Goal: Task Accomplishment & Management: Use online tool/utility

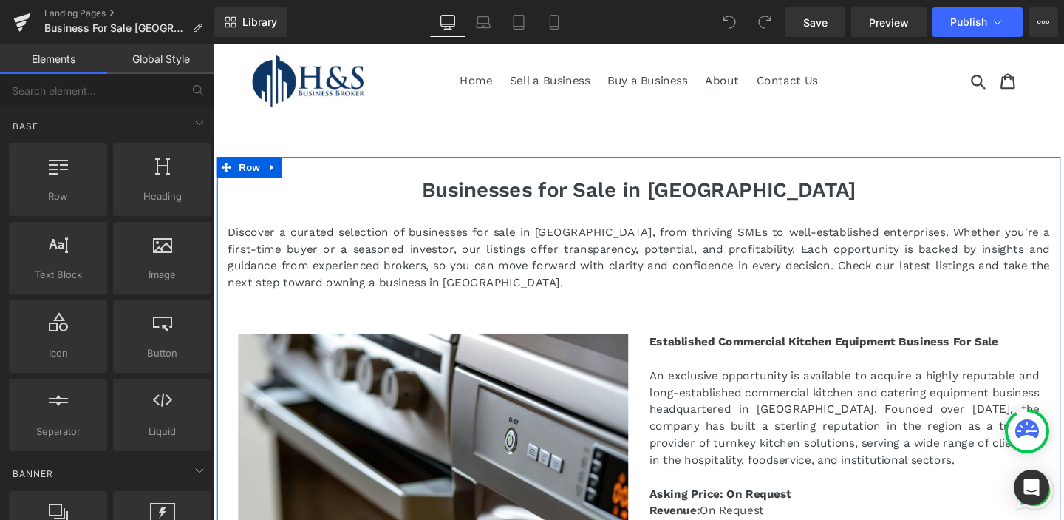
click at [498, 198] on h1 "Businesses for Sale in [GEOGRAPHIC_DATA]" at bounding box center [660, 198] width 865 height 26
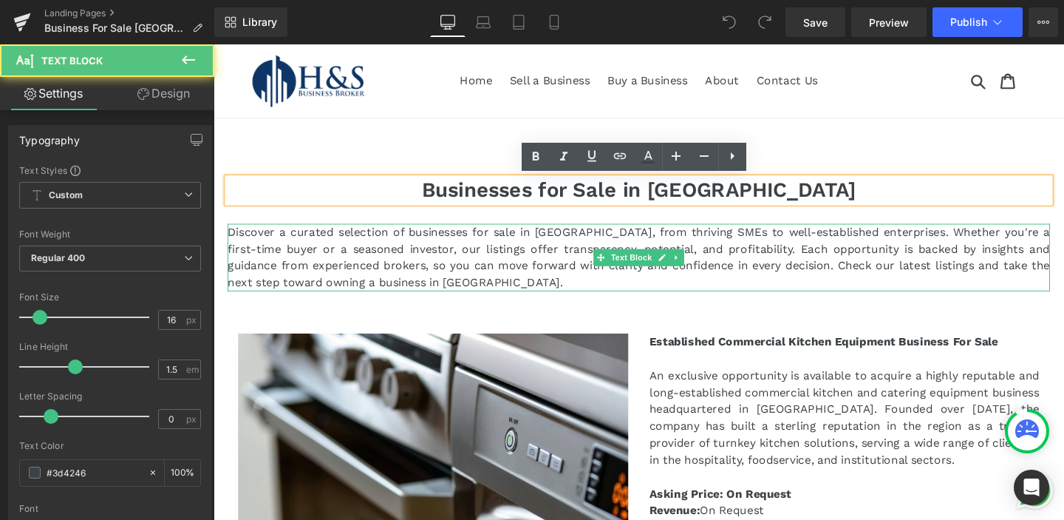
click at [354, 251] on p "Discover a curated selection of businesses for sale in [GEOGRAPHIC_DATA], from …" at bounding box center [660, 268] width 865 height 71
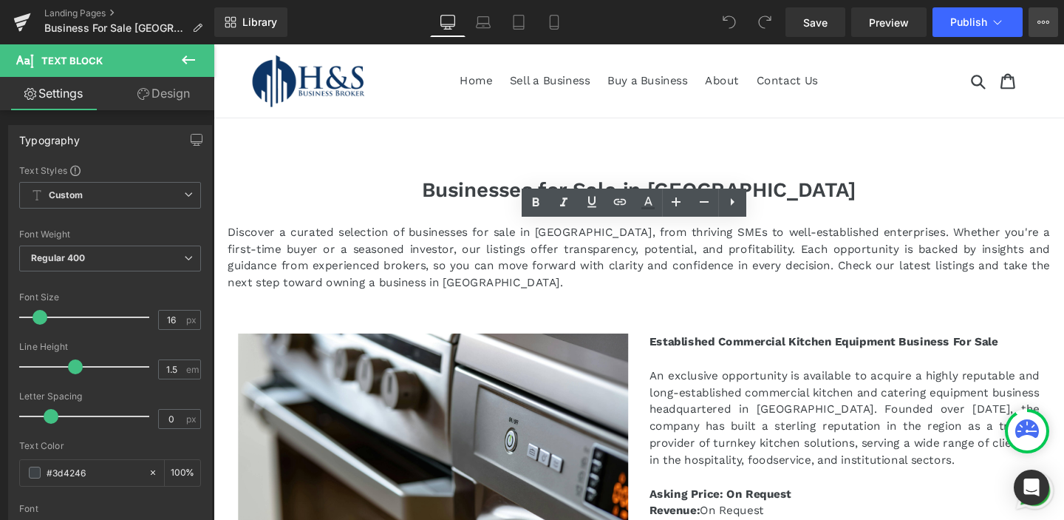
click at [1043, 21] on icon at bounding box center [1044, 22] width 4 height 3
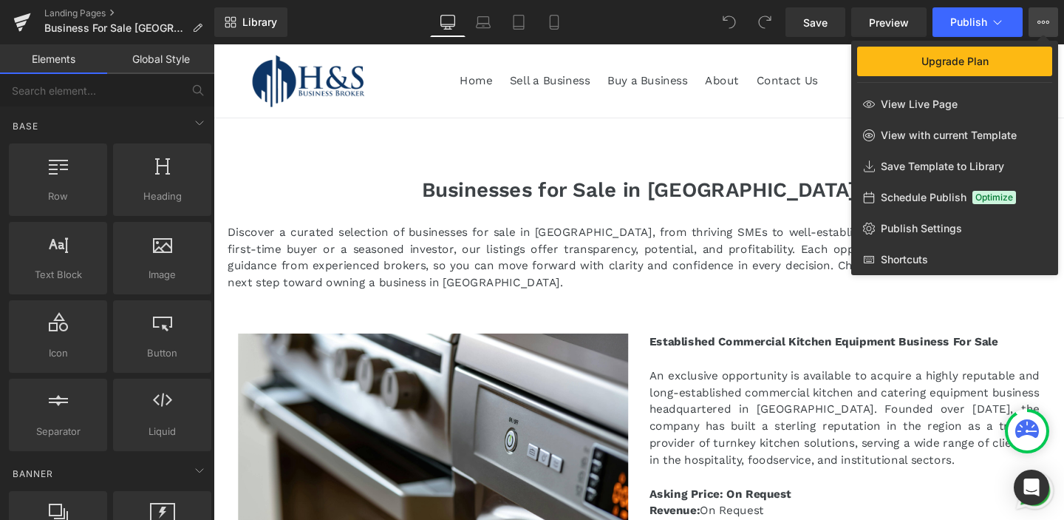
drag, startPoint x: 625, startPoint y: 149, endPoint x: 432, endPoint y: 109, distance: 196.8
click at [625, 149] on div at bounding box center [639, 281] width 851 height 475
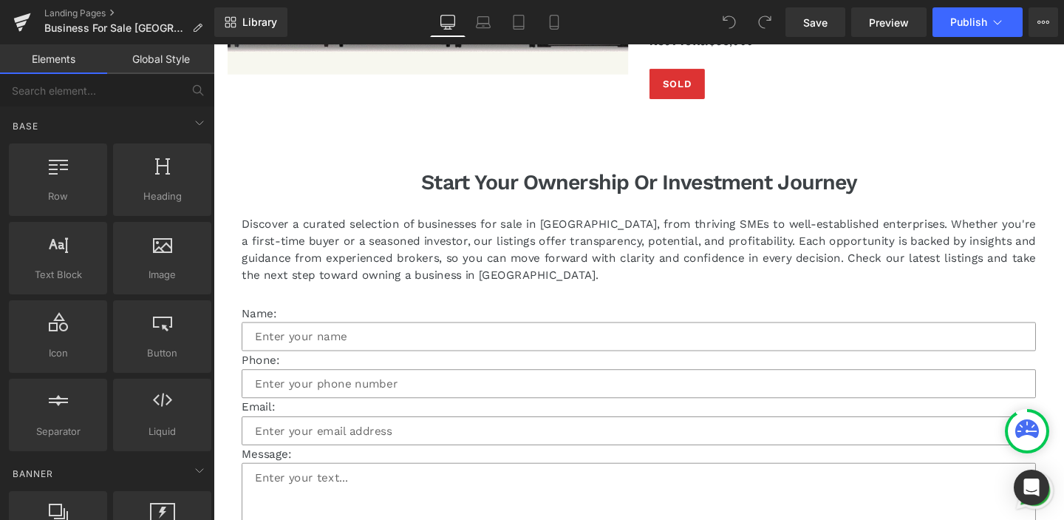
scroll to position [12392, 0]
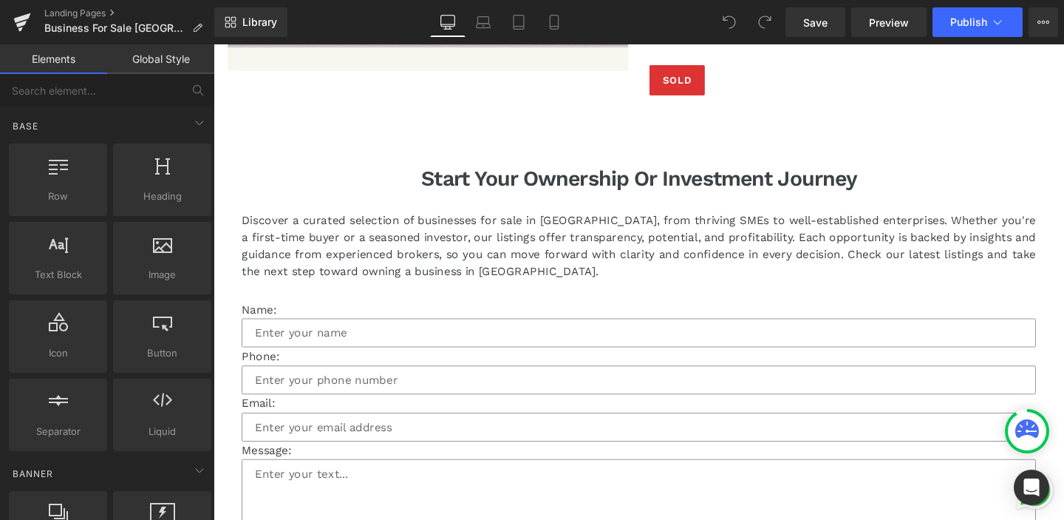
click at [392, 255] on p "Discover a curated selection of businesses for sale in [GEOGRAPHIC_DATA], from …" at bounding box center [660, 255] width 835 height 71
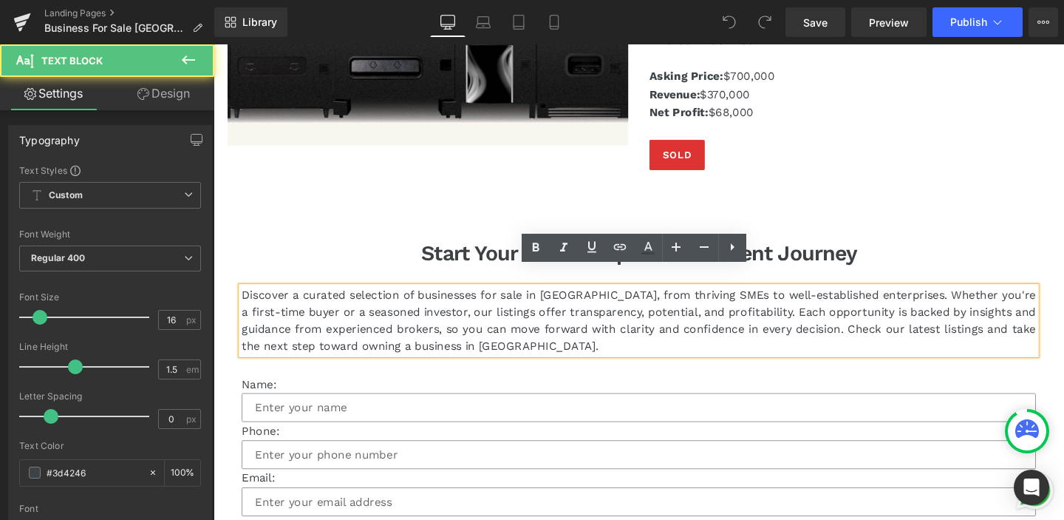
scroll to position [12310, 0]
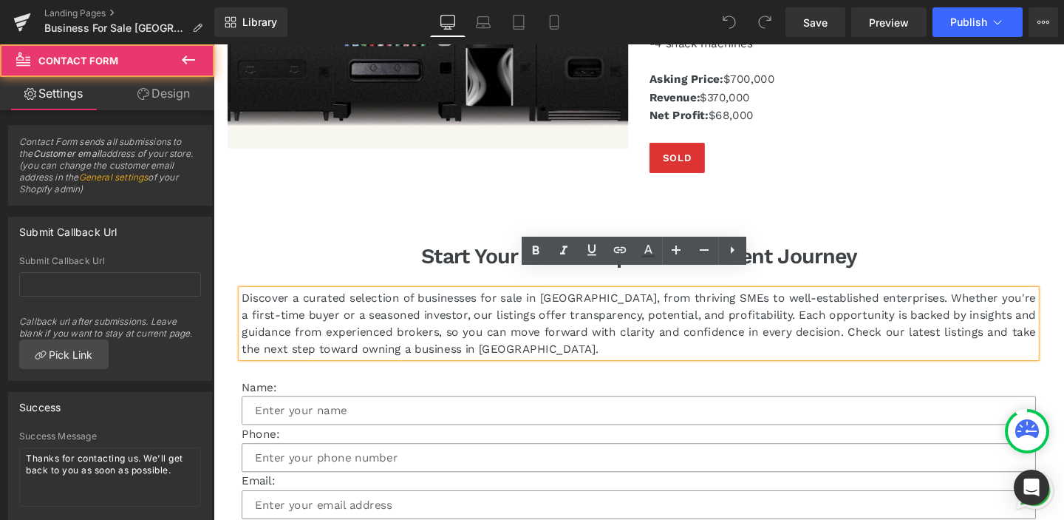
click at [398, 214] on div "Start Your Ownership or Investment Journey Heading Discover a curated selection…" at bounding box center [660, 467] width 865 height 516
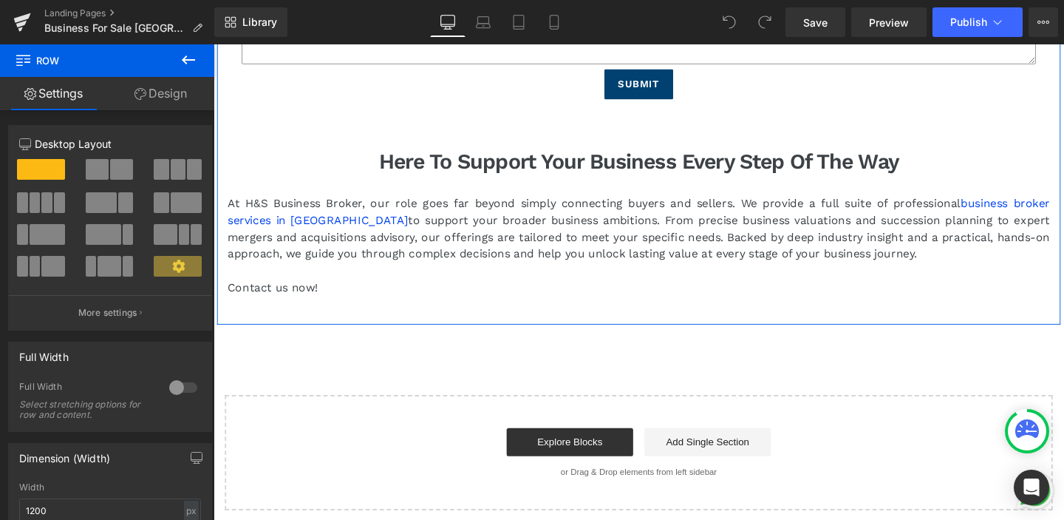
scroll to position [12884, 0]
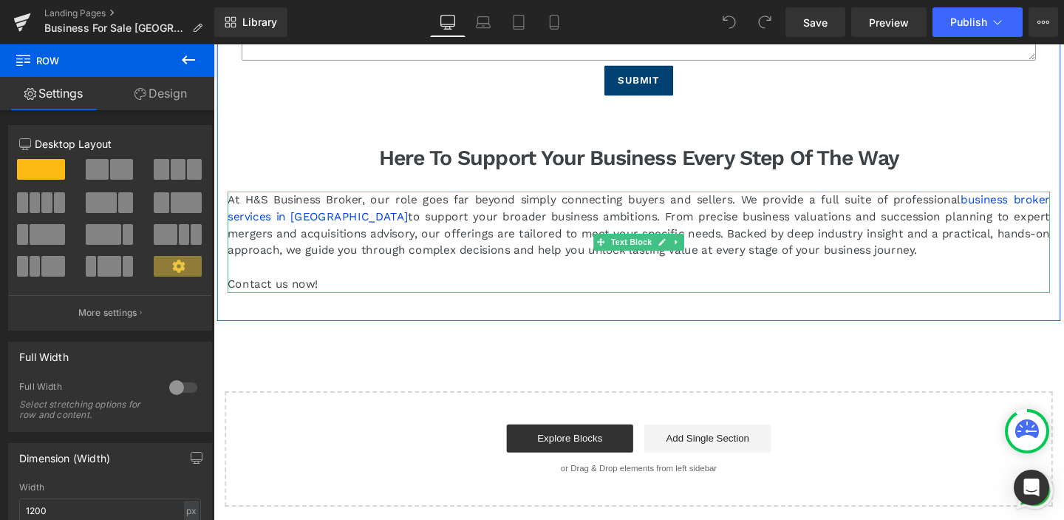
click at [392, 240] on p "At H&S Business Broker, our role goes far beyond simply connecting buyers and s…" at bounding box center [660, 234] width 865 height 71
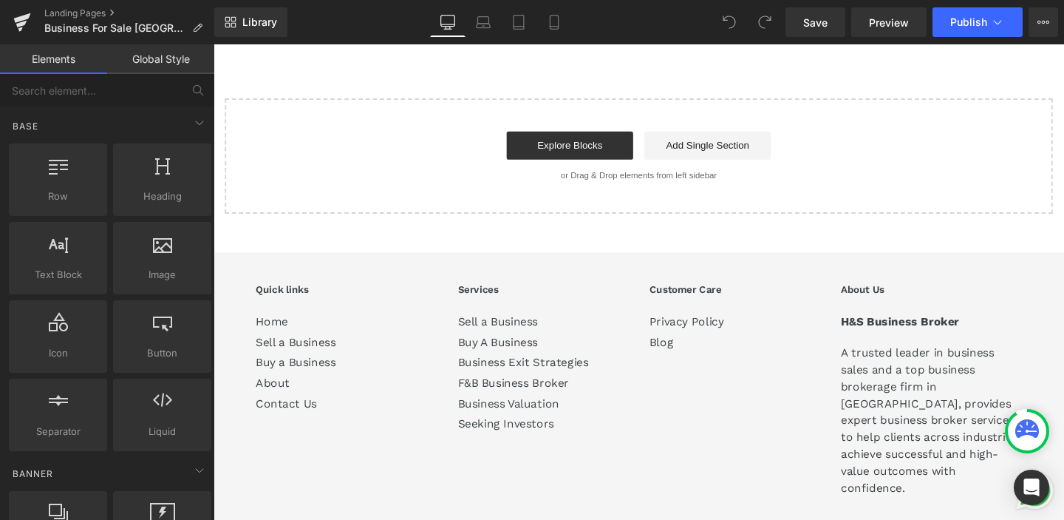
scroll to position [13286, 0]
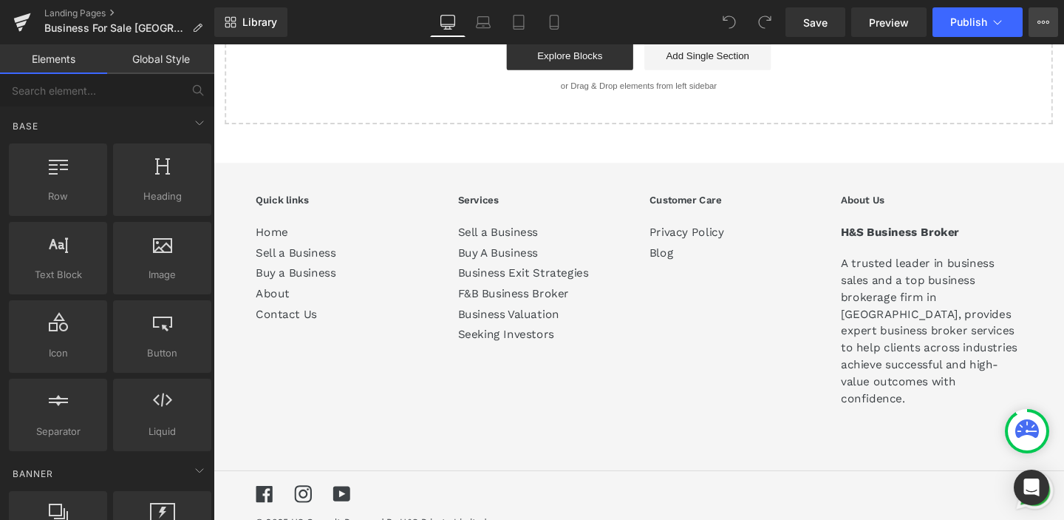
click at [1049, 14] on button "Upgrade Plan View Live Page View with current Template Save Template to Library…" at bounding box center [1044, 22] width 30 height 30
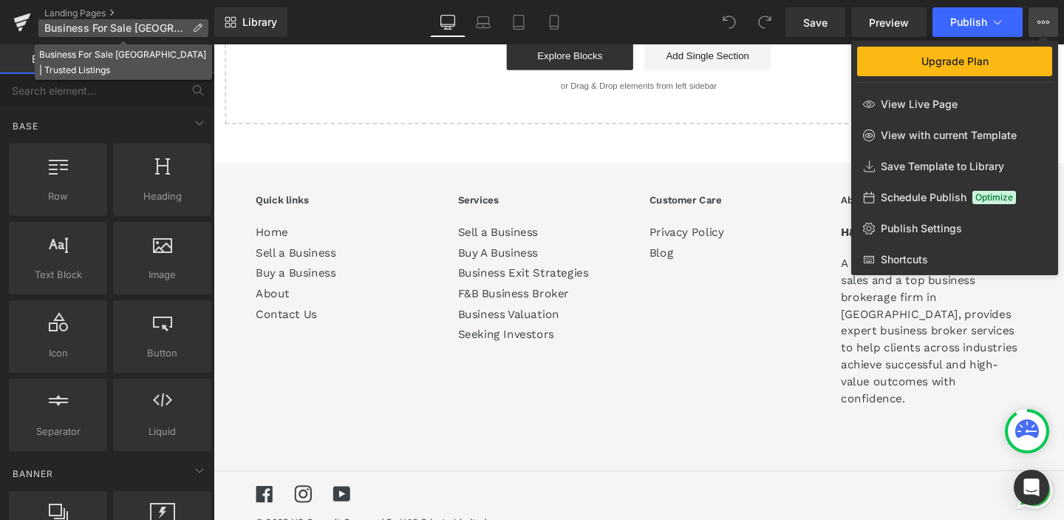
click at [64, 27] on span "Business For Sale [GEOGRAPHIC_DATA] | Trusted Listings" at bounding box center [115, 28] width 142 height 12
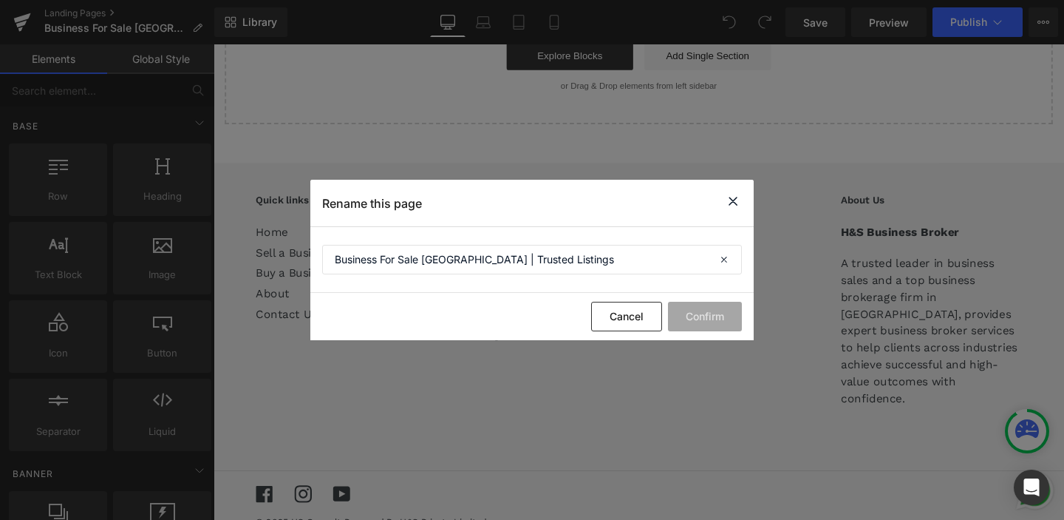
click at [735, 201] on icon at bounding box center [733, 201] width 18 height 18
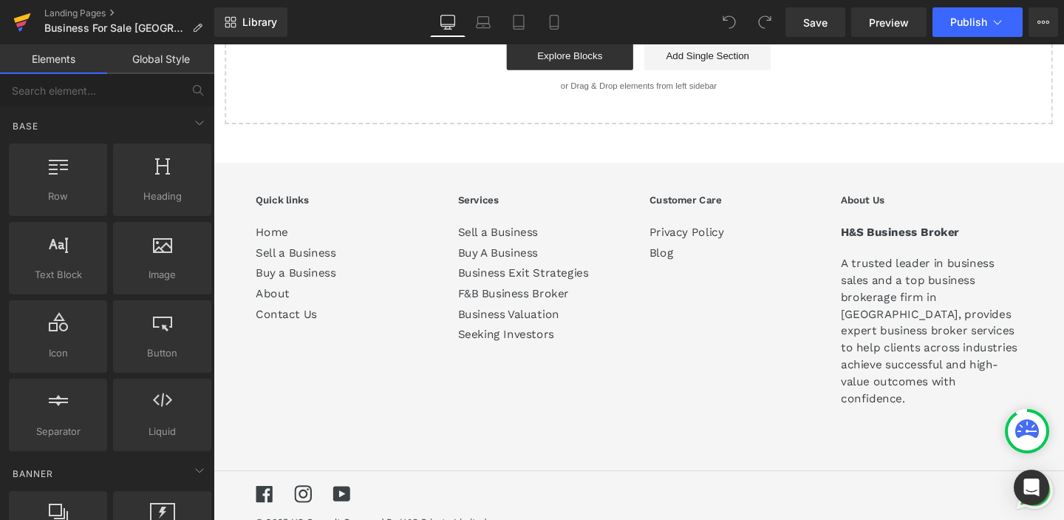
click at [23, 16] on icon at bounding box center [22, 18] width 17 height 10
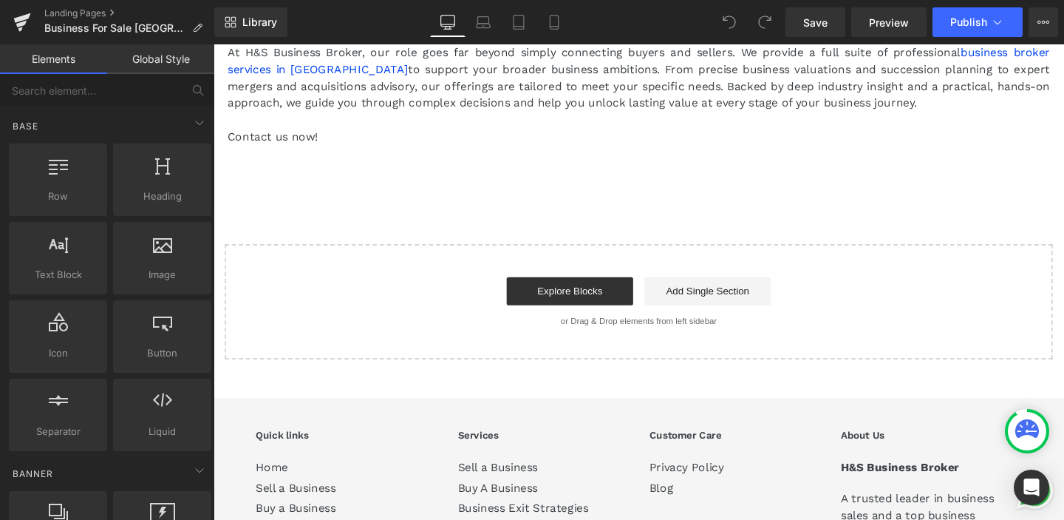
scroll to position [12634, 0]
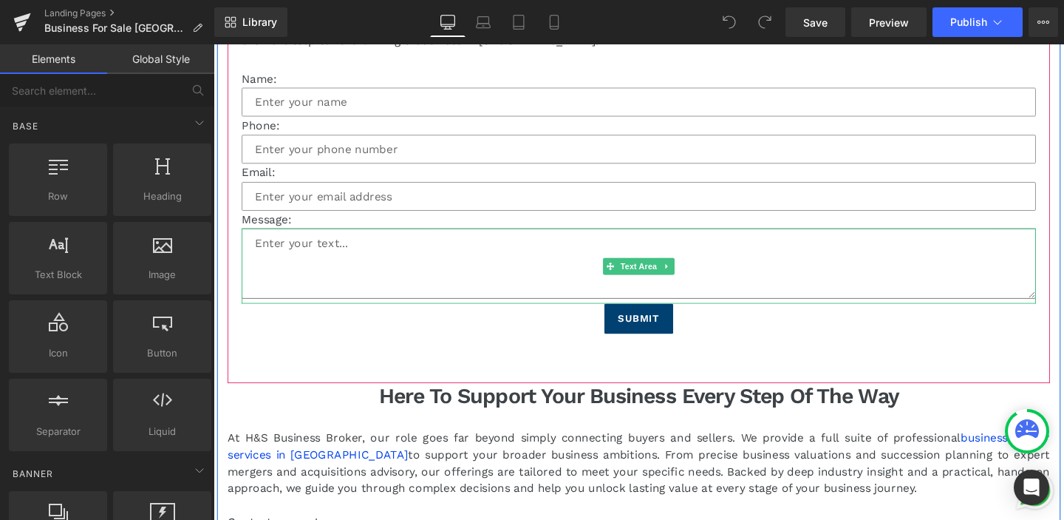
click at [880, 237] on textarea at bounding box center [660, 274] width 835 height 74
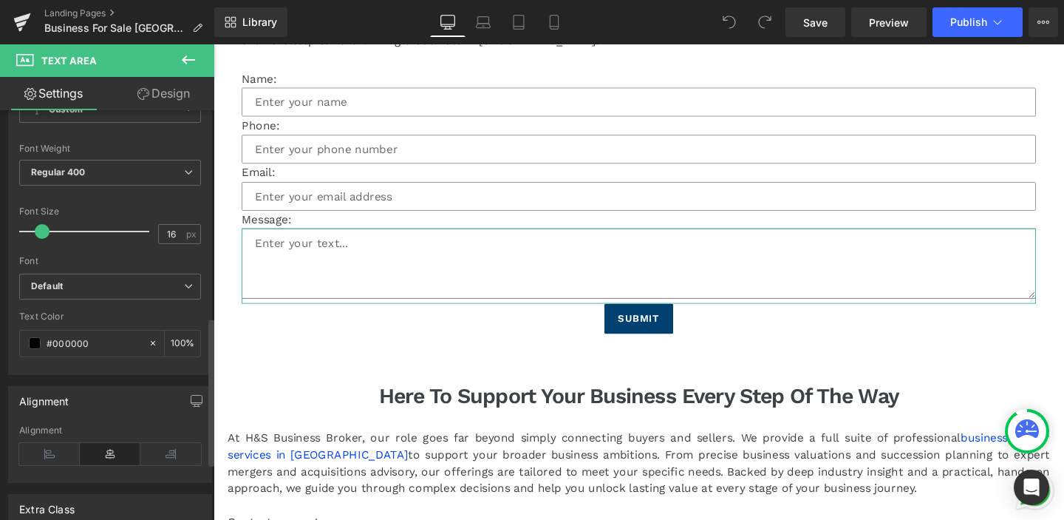
scroll to position [731, 0]
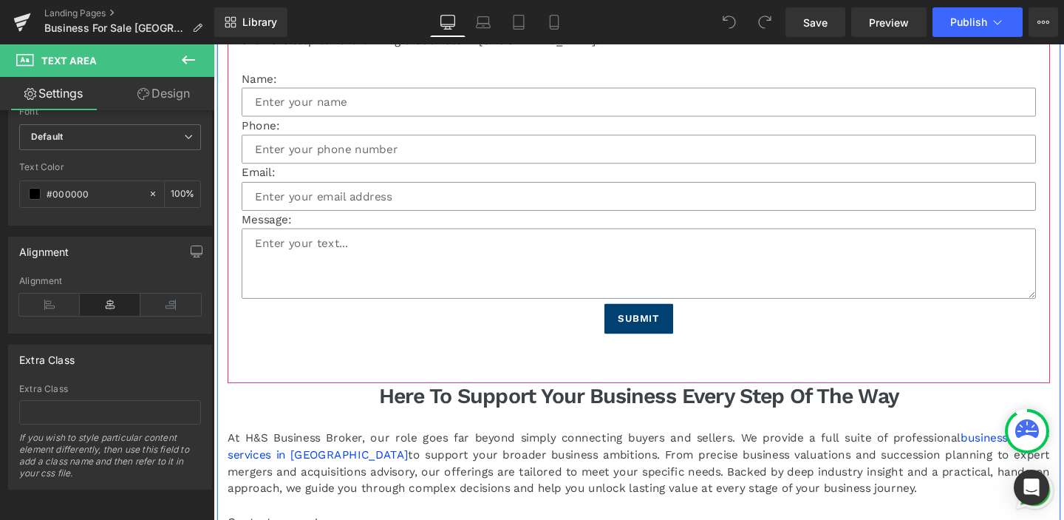
click at [327, 370] on div "Start Your Ownership or Investment Journey Heading Discover a curated selection…" at bounding box center [660, 143] width 865 height 516
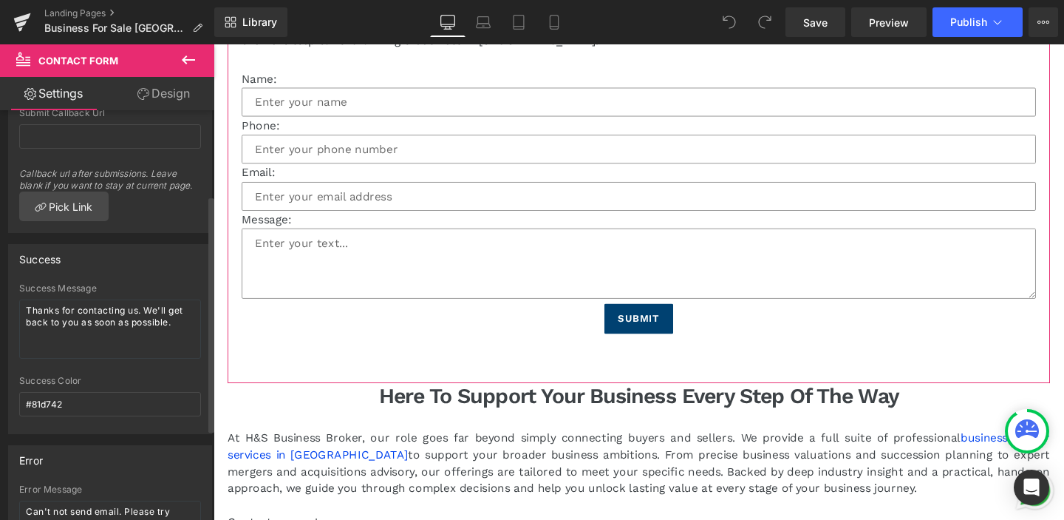
scroll to position [304, 0]
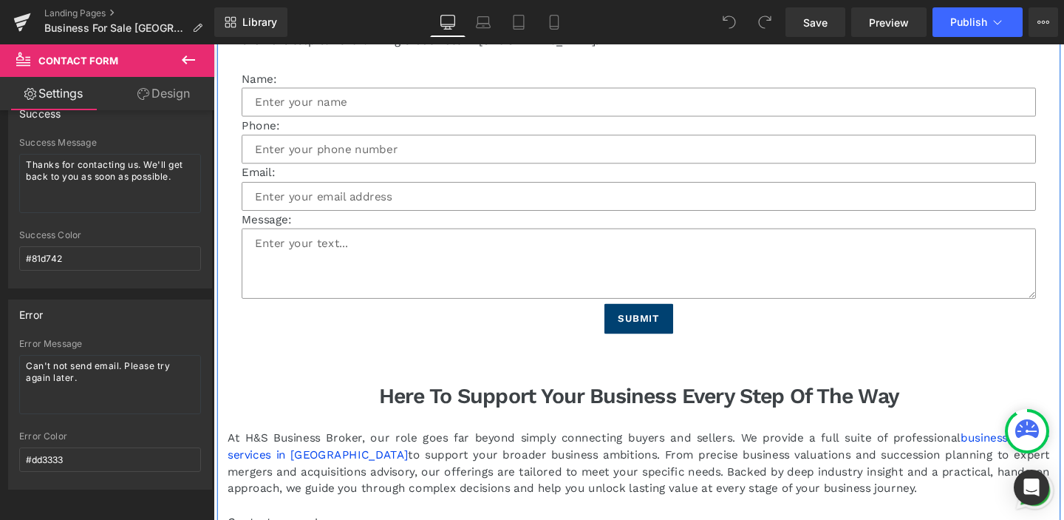
click at [299, 449] on p "At H&S Business Broker, our role goes far beyond simply connecting buyers and s…" at bounding box center [660, 484] width 865 height 71
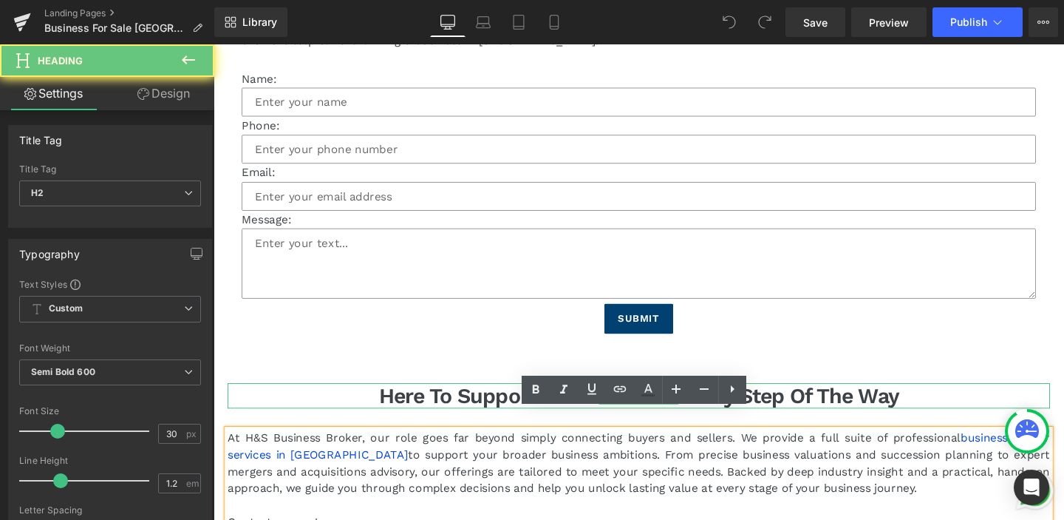
click at [304, 400] on h2 "Here to Support Your Business Every Step of the Way" at bounding box center [660, 413] width 865 height 27
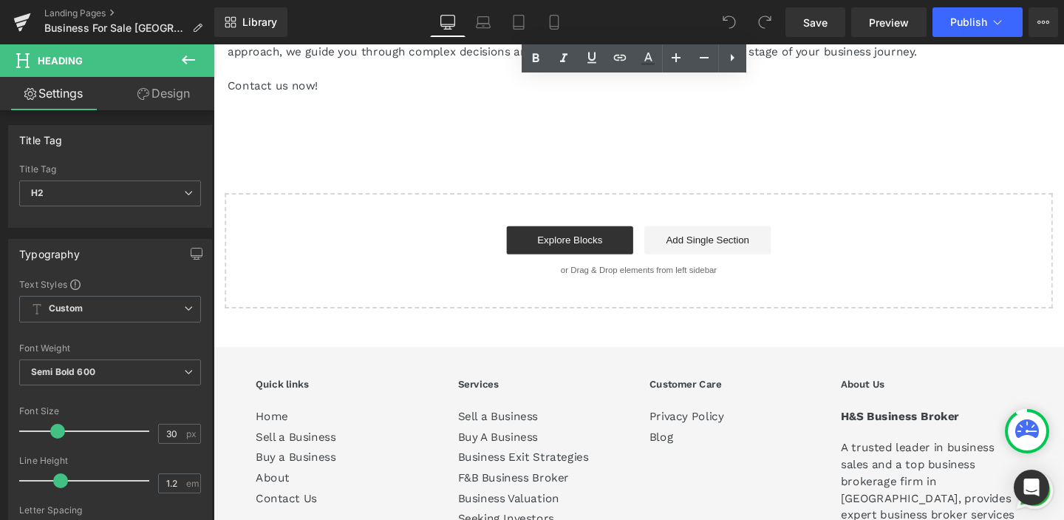
scroll to position [13008, 0]
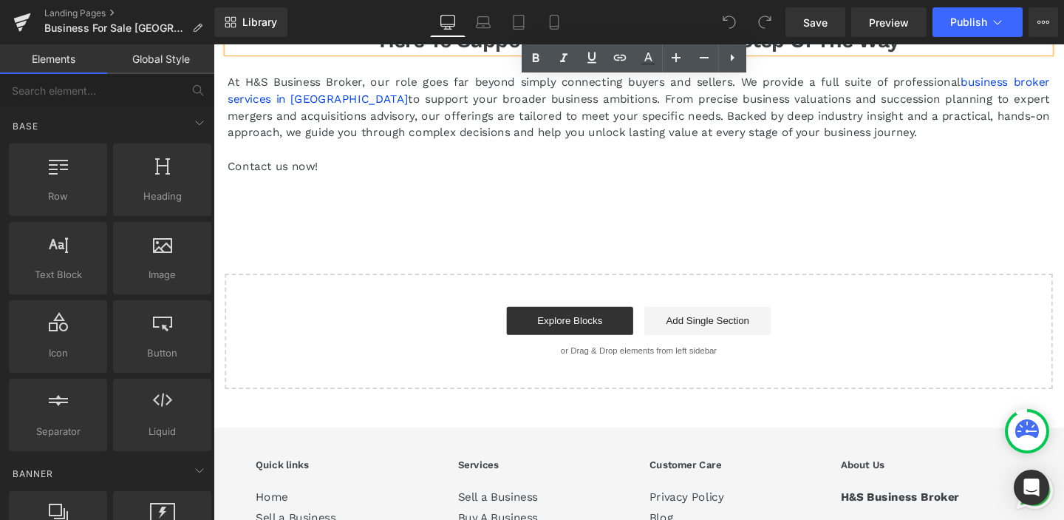
click at [305, 335] on div "Start building your page Explore Blocks Add Single Section or Drag & Drop eleme…" at bounding box center [661, 346] width 868 height 118
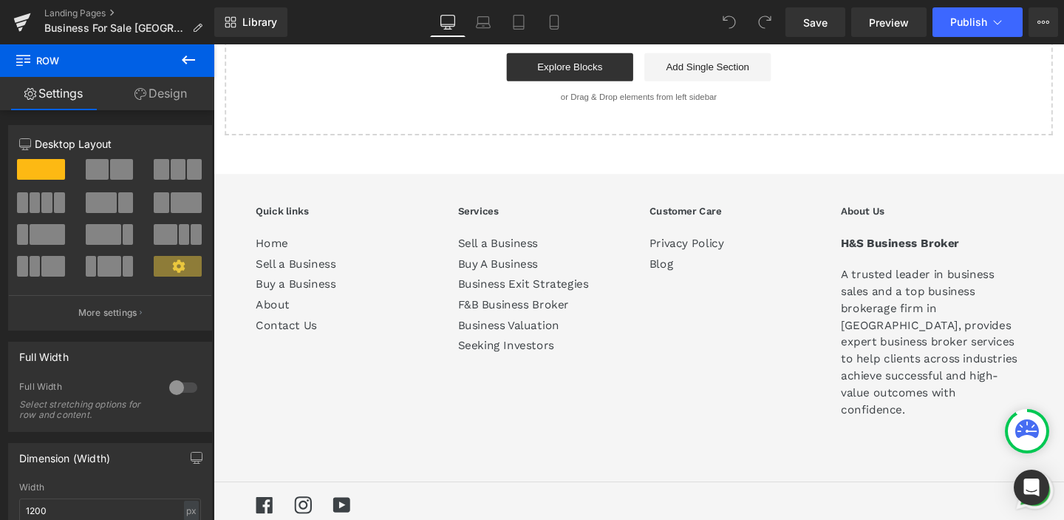
scroll to position [13286, 0]
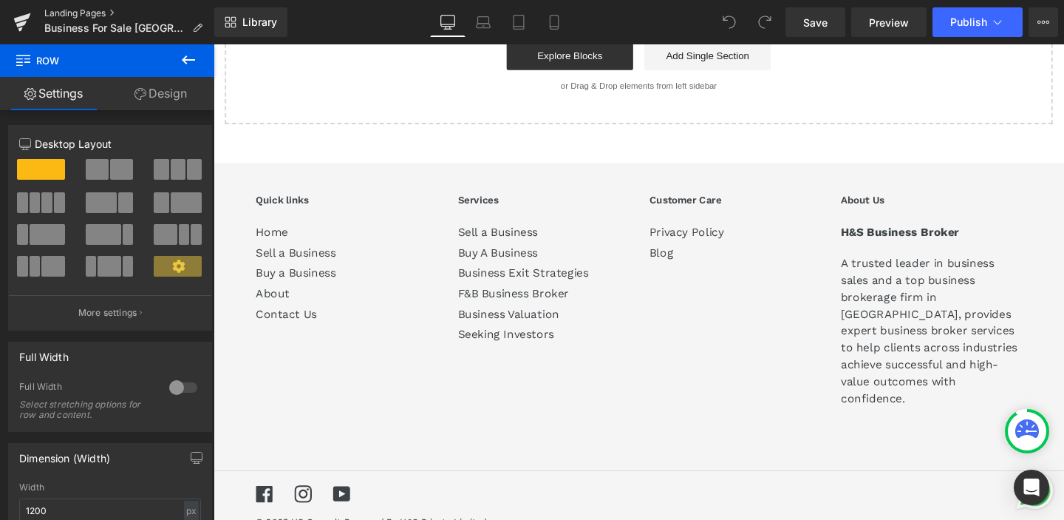
click at [54, 9] on link "Landing Pages" at bounding box center [129, 13] width 170 height 12
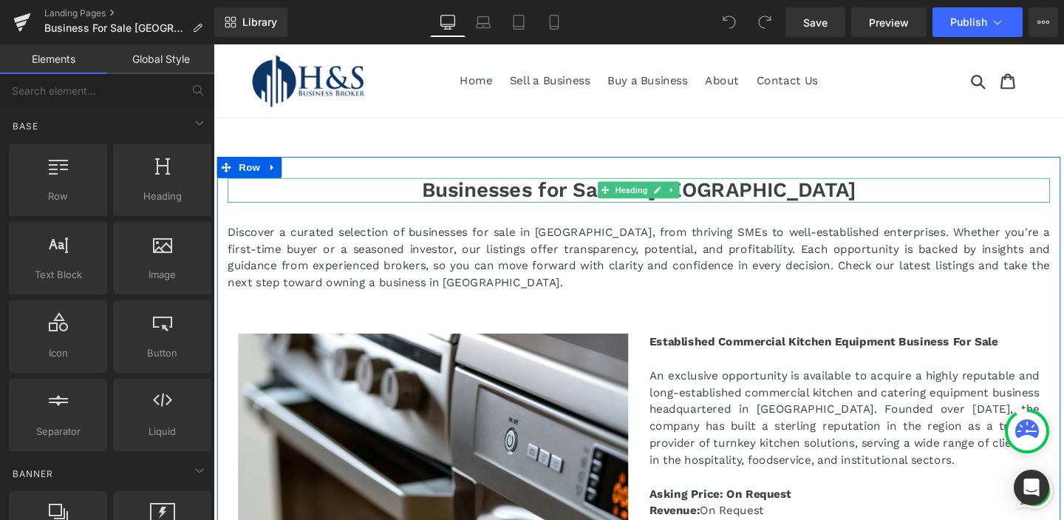
click at [584, 199] on h1 "Businesses for Sale in [GEOGRAPHIC_DATA]" at bounding box center [660, 198] width 865 height 26
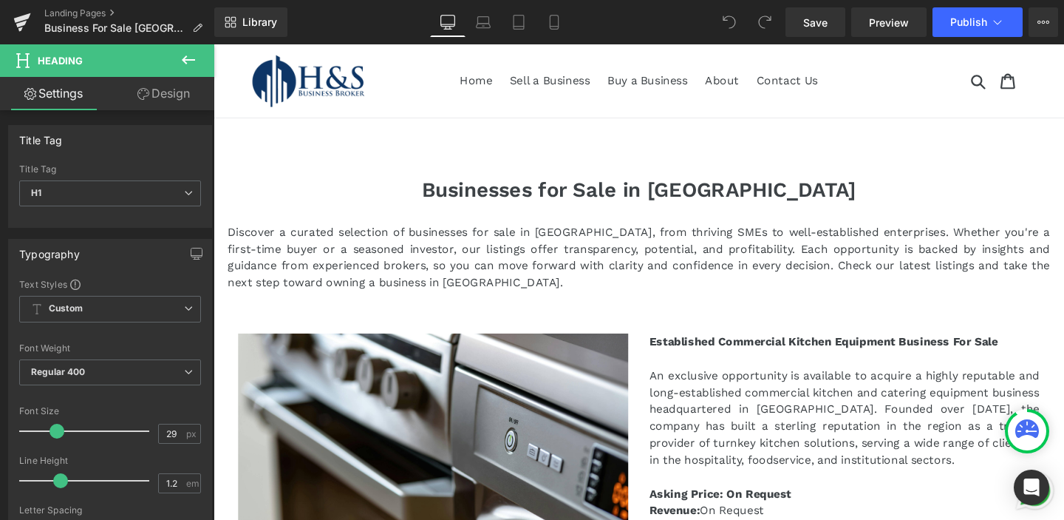
click at [158, 91] on link "Design" at bounding box center [163, 93] width 107 height 33
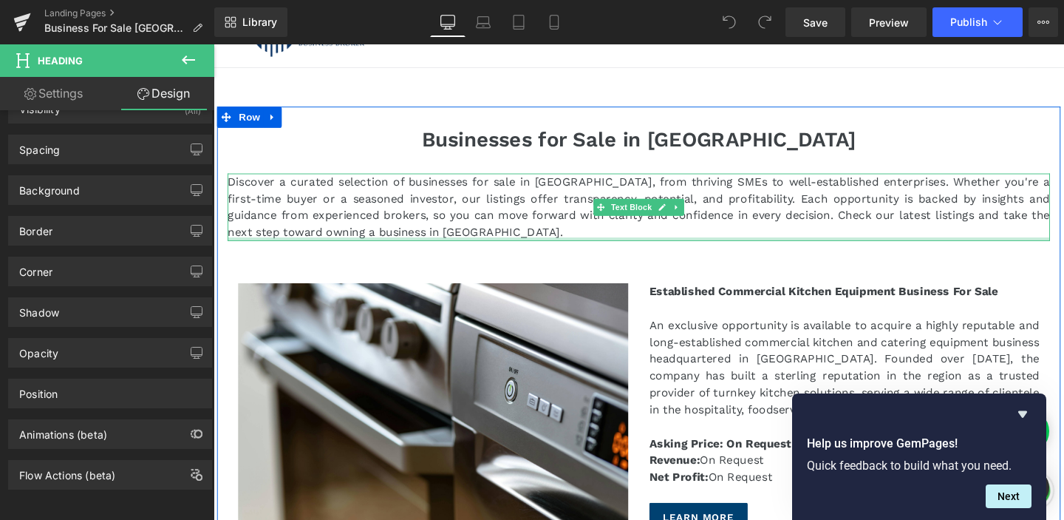
scroll to position [55, 0]
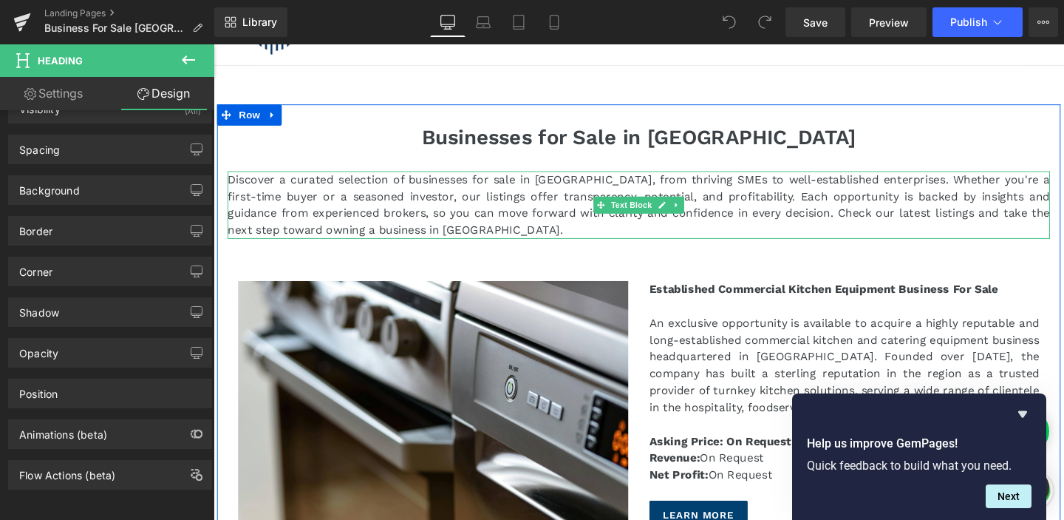
click at [330, 208] on span "Discover a curated selection of businesses for sale in [GEOGRAPHIC_DATA], from …" at bounding box center [660, 212] width 865 height 67
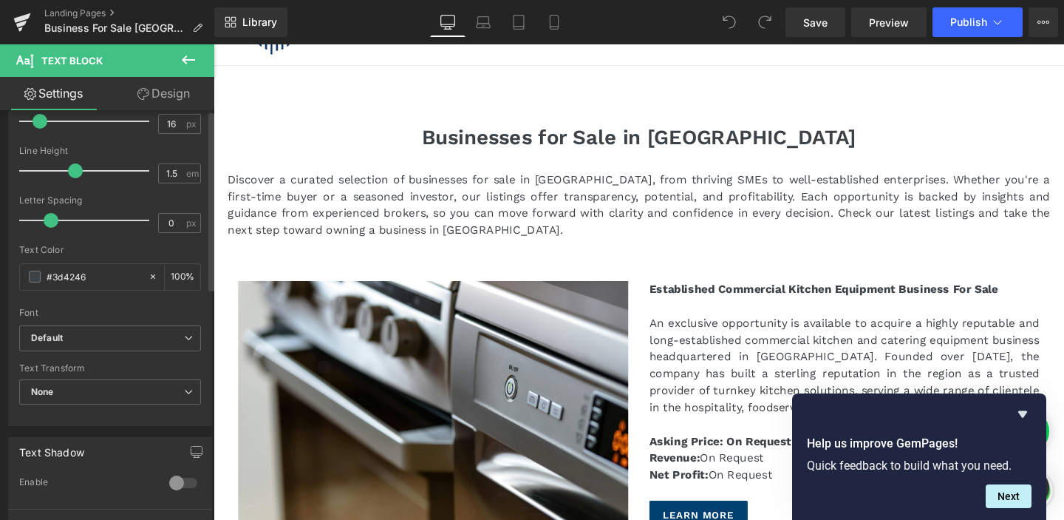
scroll to position [0, 0]
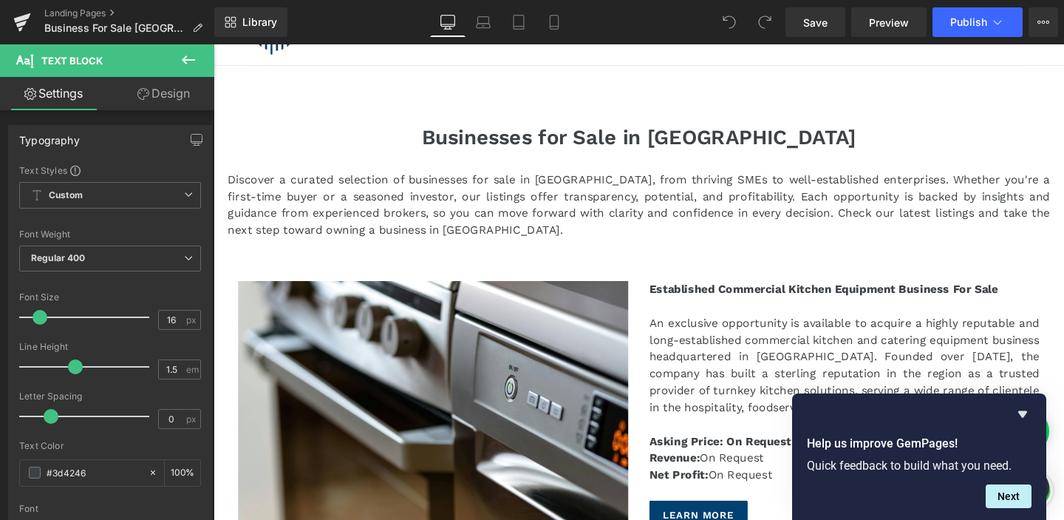
click at [156, 99] on link "Design" at bounding box center [163, 93] width 107 height 33
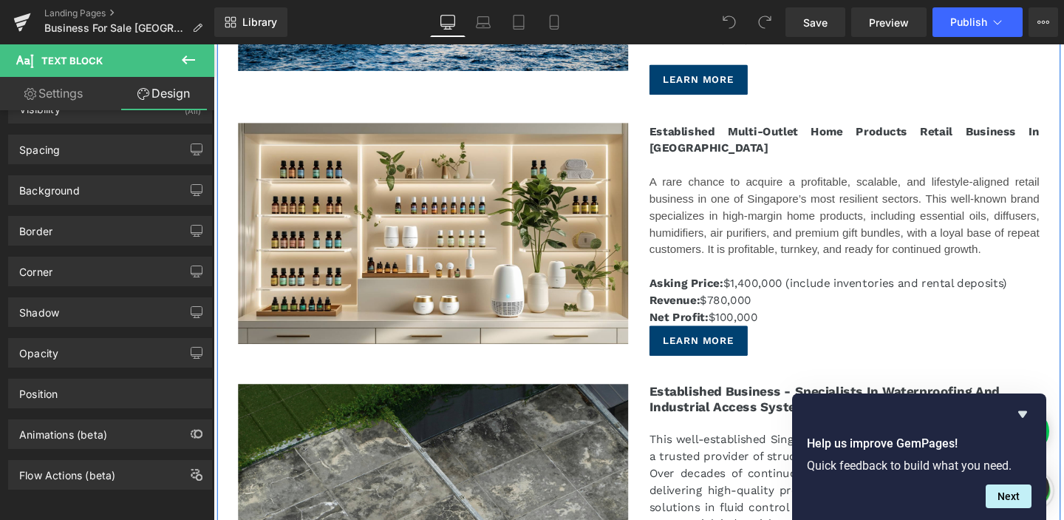
scroll to position [1265, 0]
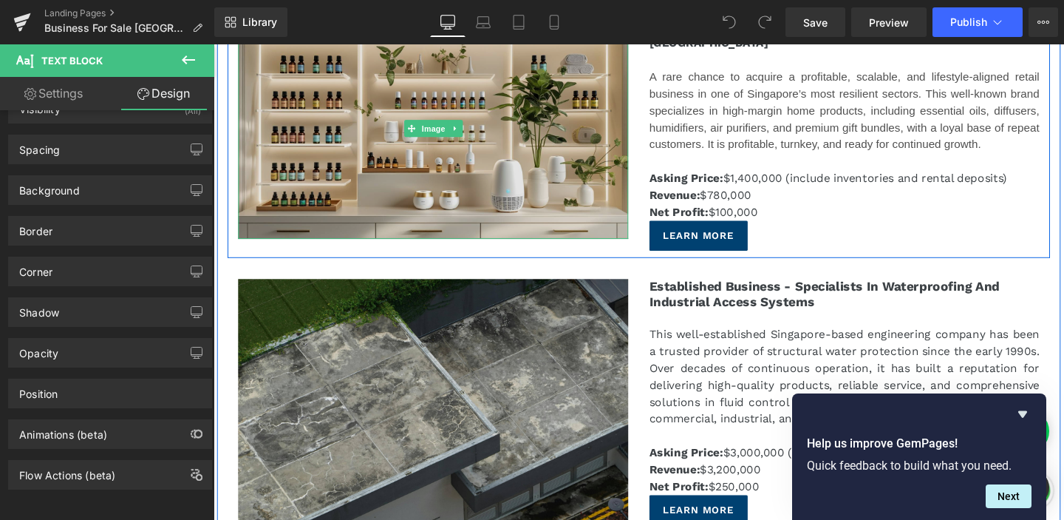
click at [548, 229] on img at bounding box center [444, 133] width 410 height 232
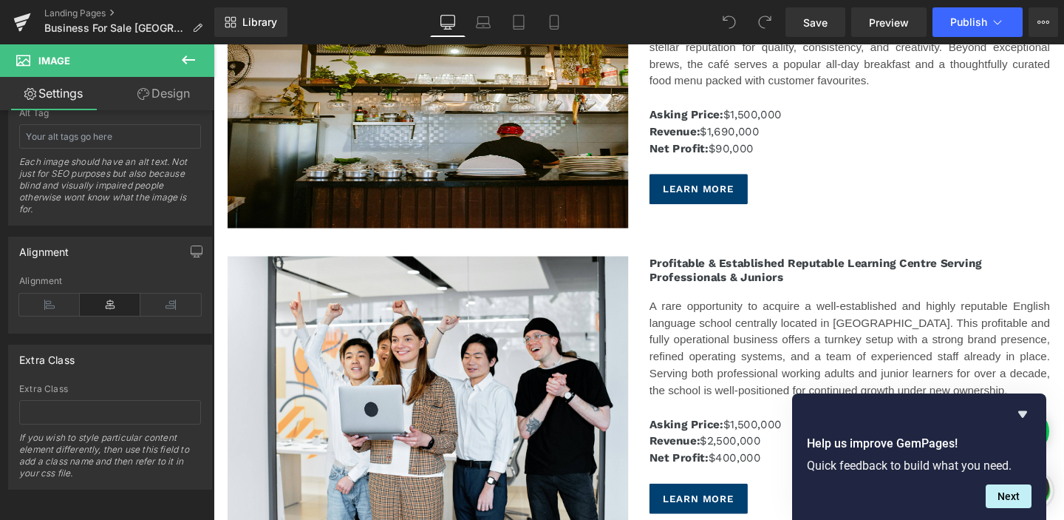
scroll to position [3110, 0]
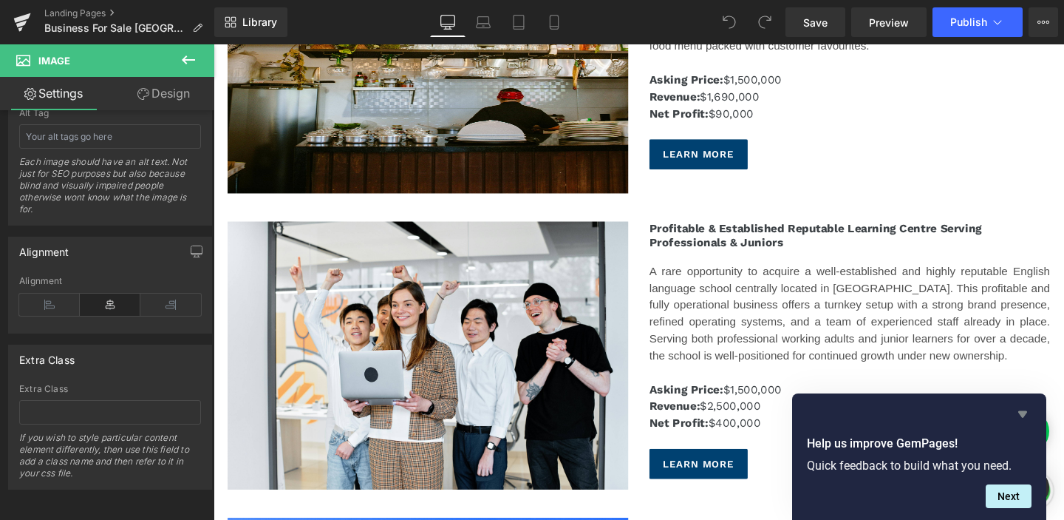
click at [1021, 412] on icon "Hide survey" at bounding box center [1023, 414] width 9 height 7
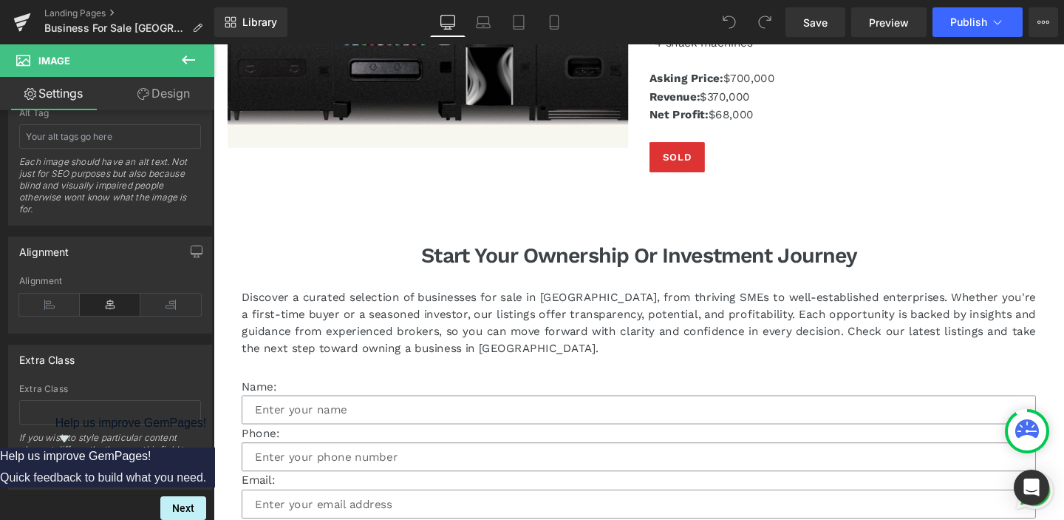
scroll to position [12228, 0]
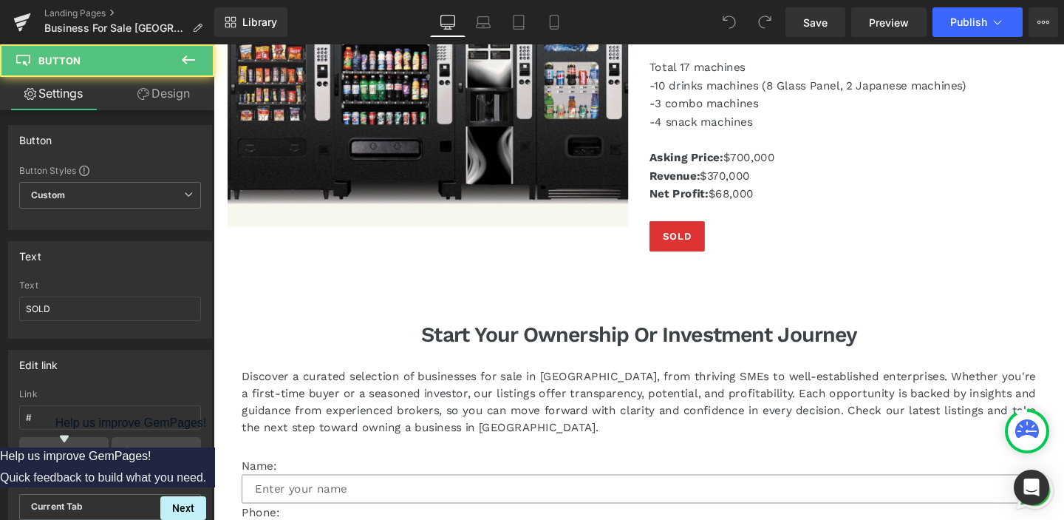
click at [788, 241] on div "SOLD Button" at bounding box center [882, 246] width 421 height 32
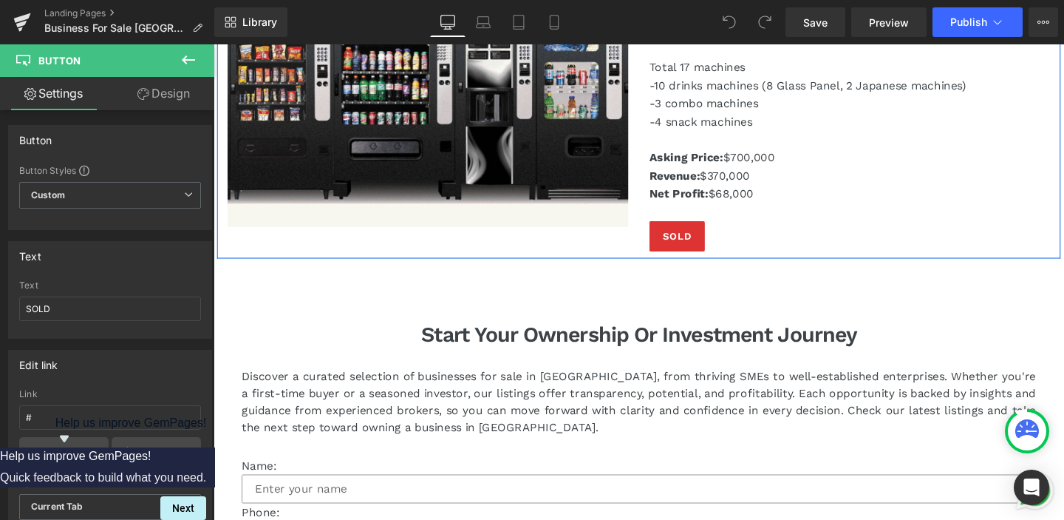
click at [606, 234] on div "Image Profitable Vending Machines Business For Takeover Heading Low overhead co…" at bounding box center [660, 101] width 887 height 336
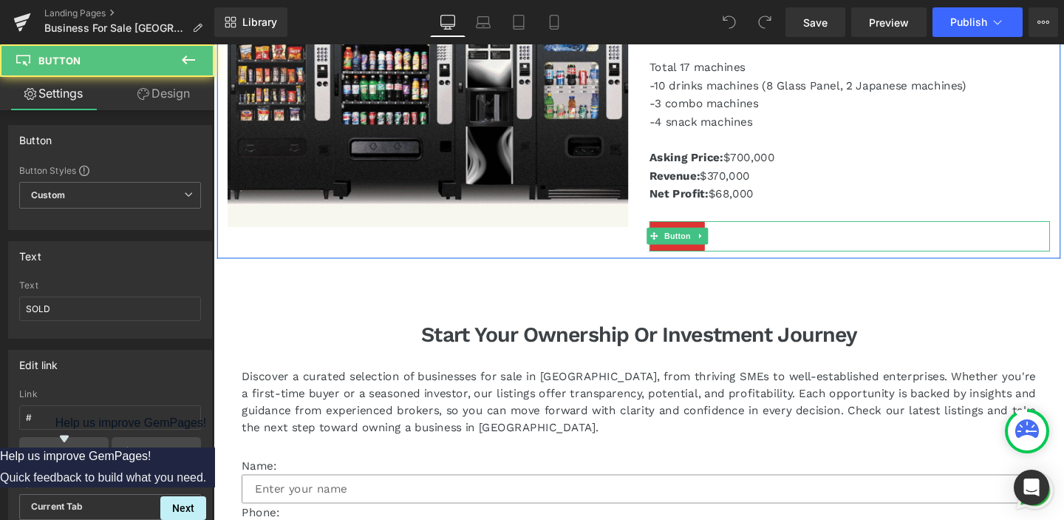
click at [806, 230] on div "SOLD" at bounding box center [882, 246] width 421 height 32
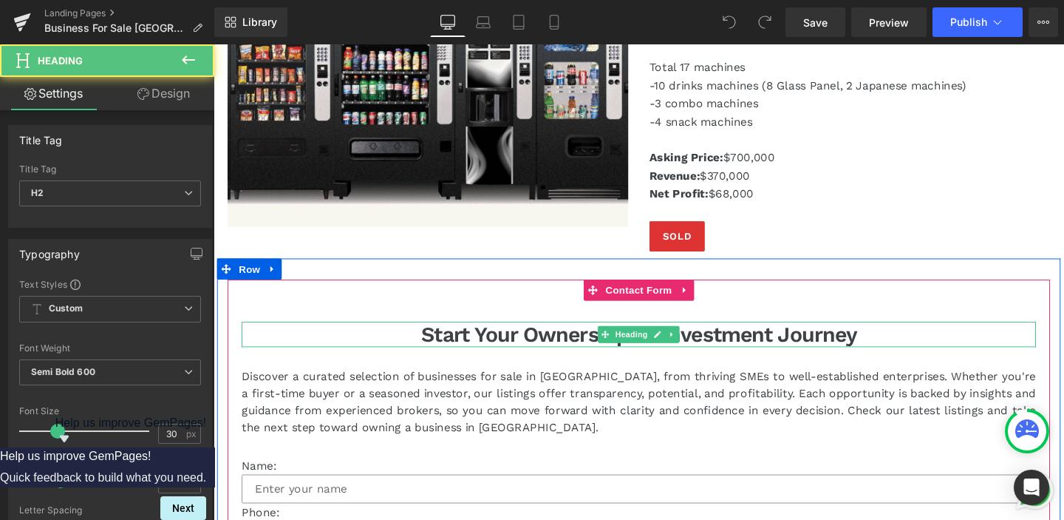
click at [789, 336] on h2 "Start Your Ownership or Investment Journey" at bounding box center [660, 349] width 835 height 27
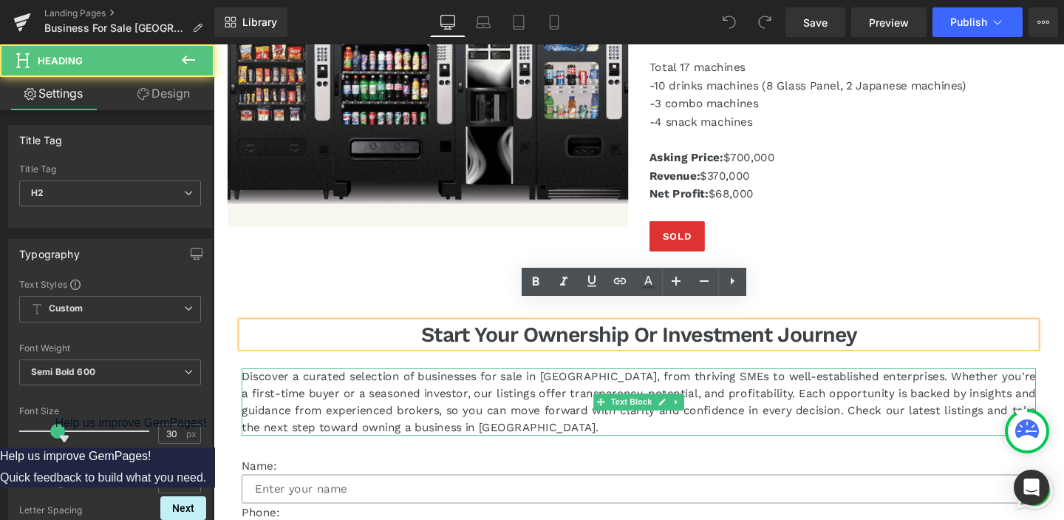
click at [727, 384] on p "Discover a curated selection of businesses for sale in [GEOGRAPHIC_DATA], from …" at bounding box center [660, 419] width 835 height 71
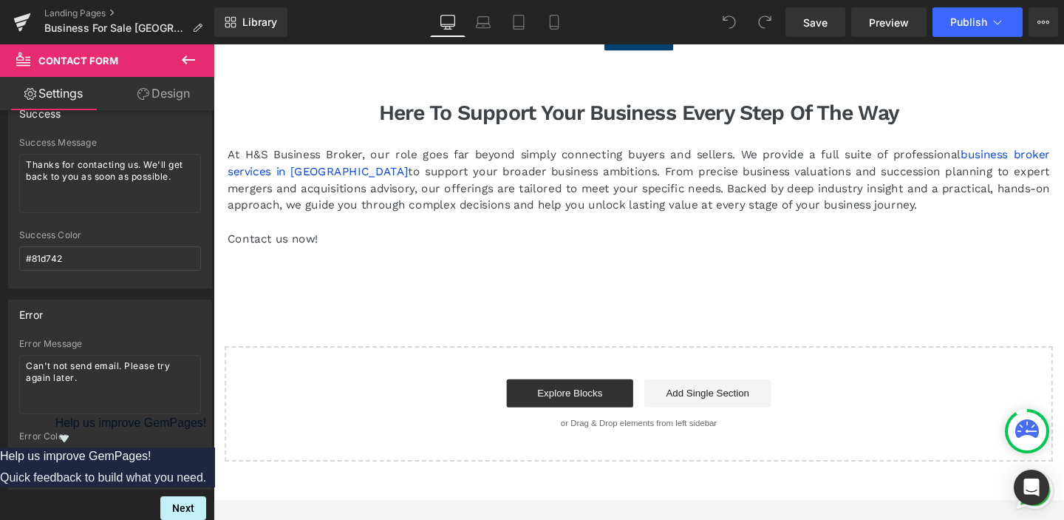
scroll to position [12949, 0]
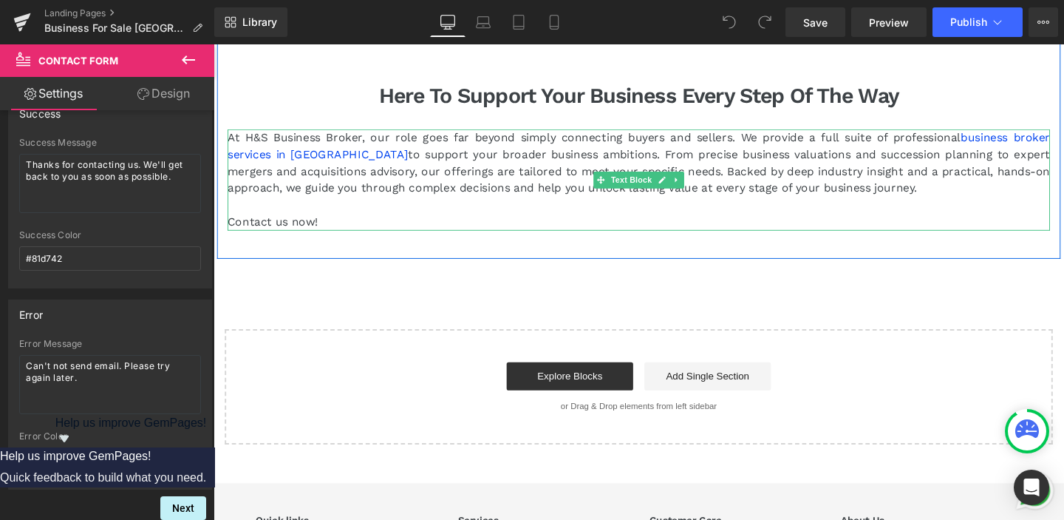
click at [405, 205] on p at bounding box center [660, 214] width 865 height 18
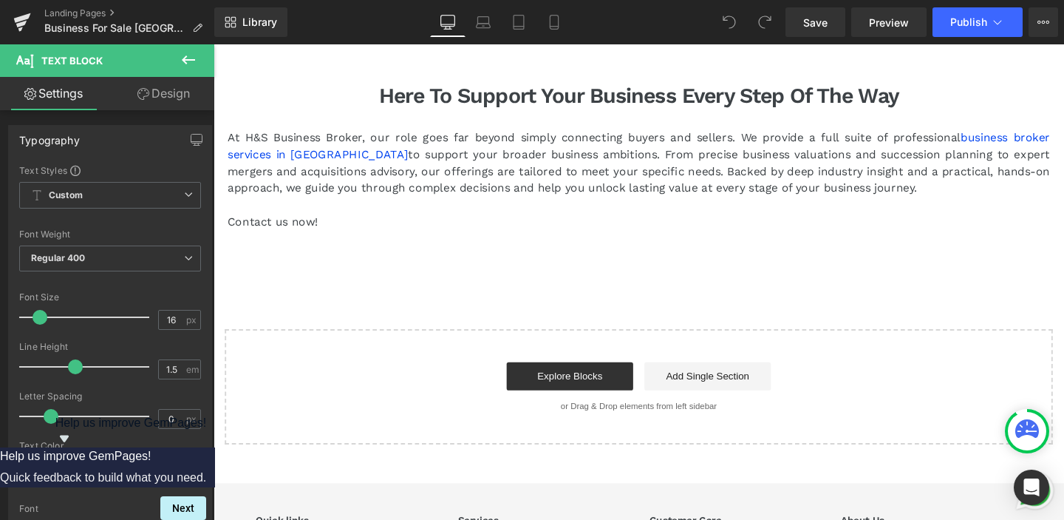
click at [154, 89] on link "Design" at bounding box center [163, 93] width 107 height 33
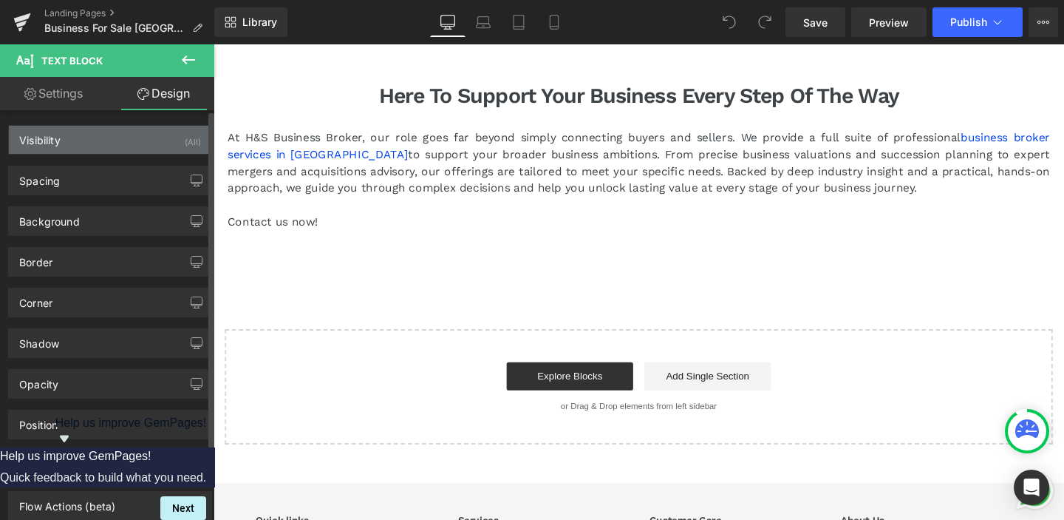
click at [89, 146] on div "Visibility (All)" at bounding box center [110, 140] width 203 height 28
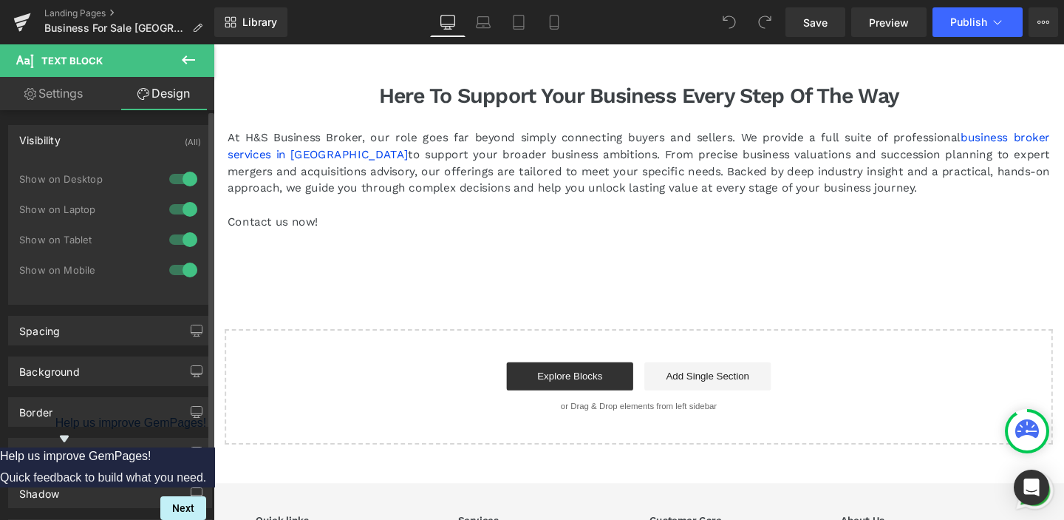
click at [89, 147] on div "Visibility (All)" at bounding box center [110, 140] width 203 height 28
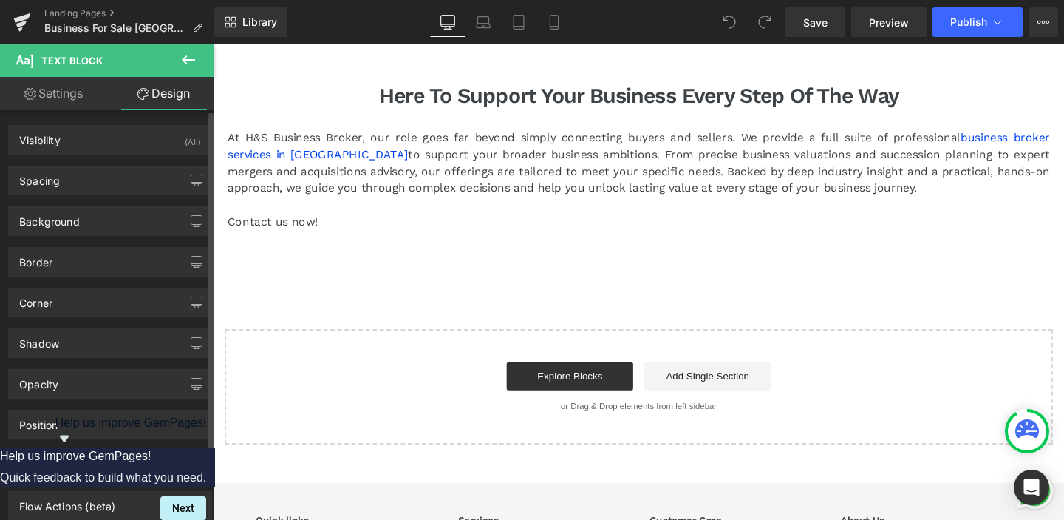
scroll to position [43, 0]
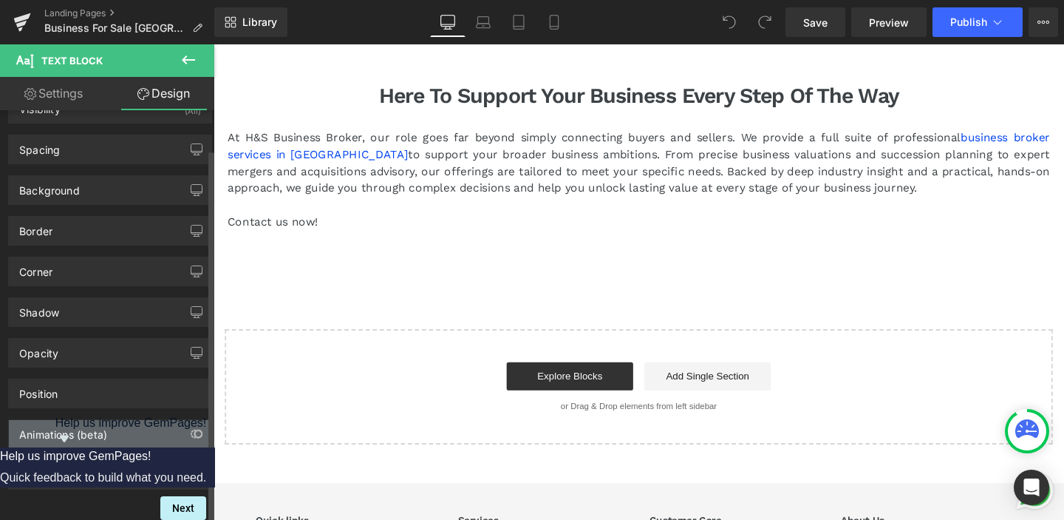
click at [90, 420] on div "Animations (beta)" at bounding box center [63, 430] width 88 height 21
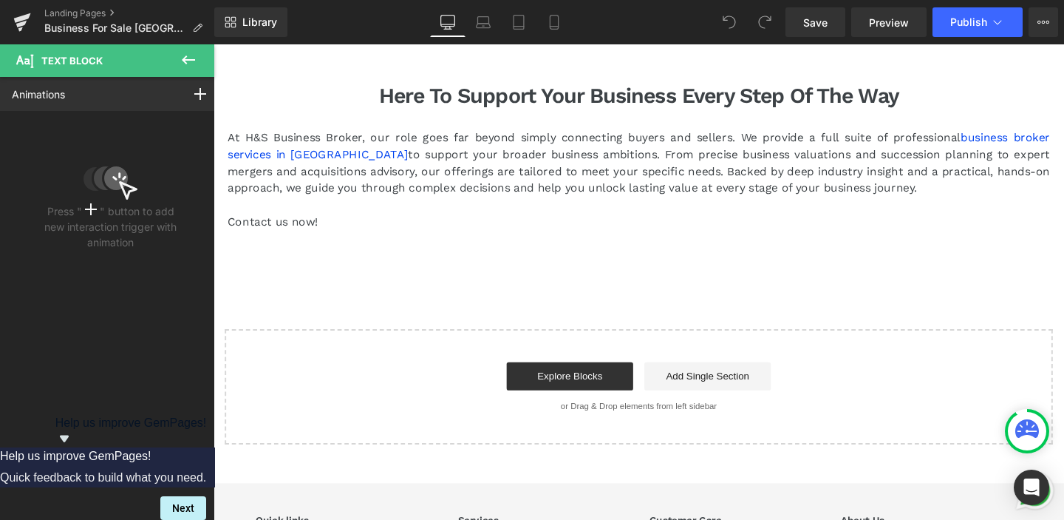
click at [135, 103] on div "Animations Mouse Click Mouse Hover Mouse Leave Scroll Into view While scrolling…" at bounding box center [110, 94] width 221 height 34
click at [188, 47] on button at bounding box center [189, 60] width 52 height 33
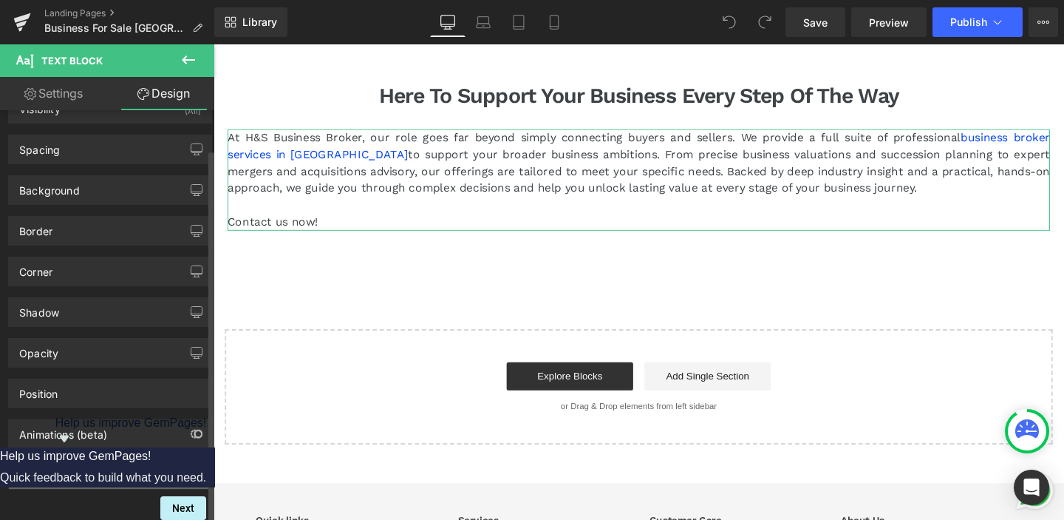
click at [102, 460] on div "Flow Actions (beta)" at bounding box center [67, 470] width 96 height 21
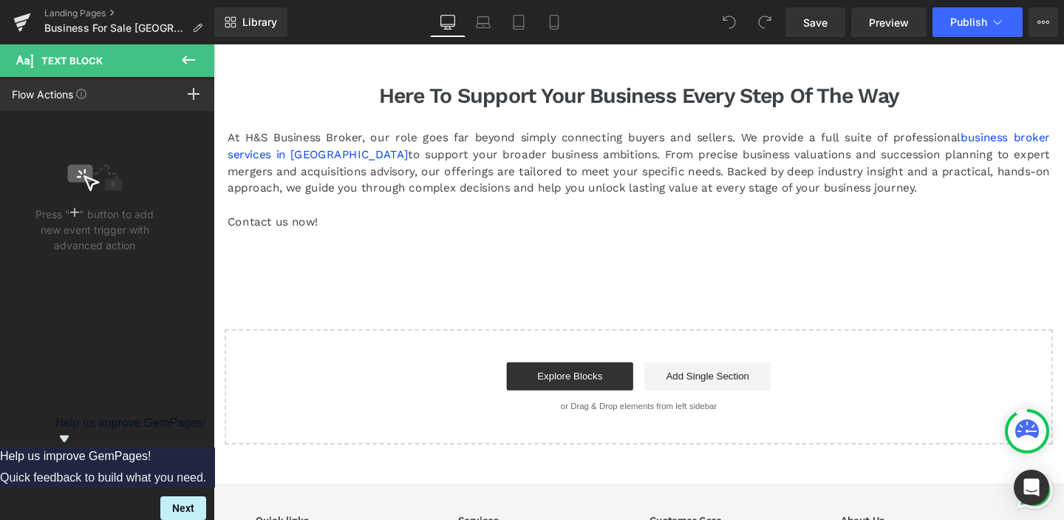
click at [180, 57] on icon at bounding box center [189, 60] width 18 height 18
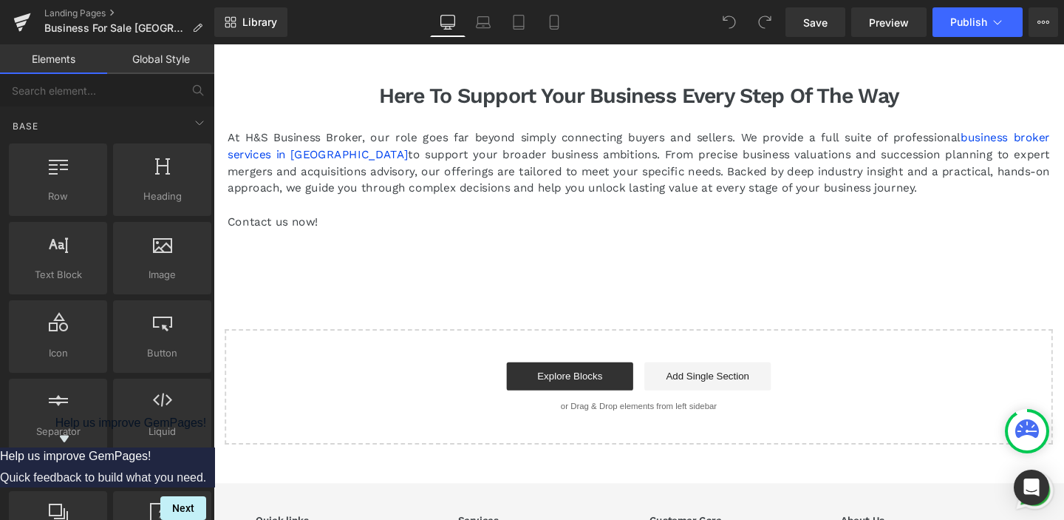
click at [1041, 15] on button "Upgrade Plan View Live Page View with current Template Save Template to Library…" at bounding box center [1044, 22] width 30 height 30
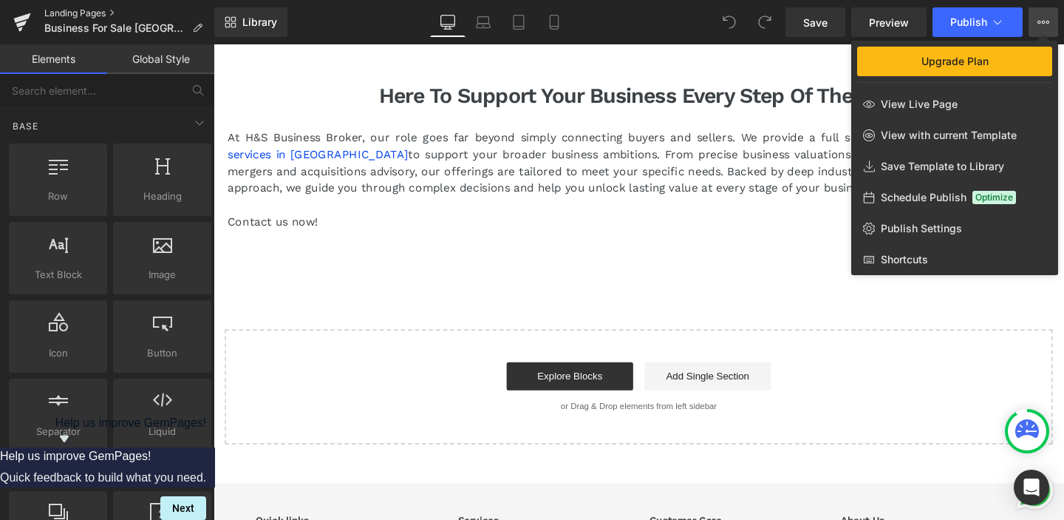
click at [57, 10] on link "Landing Pages" at bounding box center [129, 13] width 170 height 12
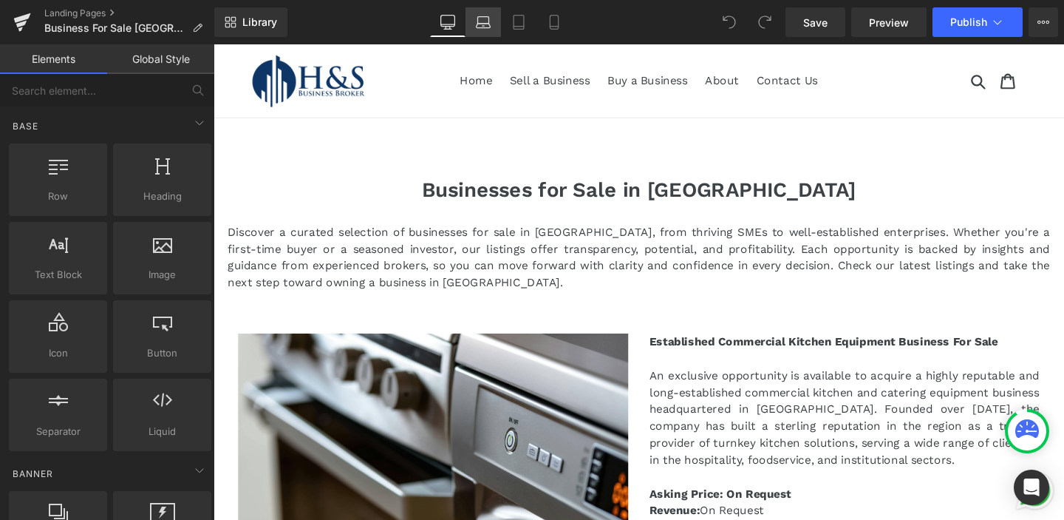
click at [491, 17] on icon at bounding box center [483, 22] width 15 height 15
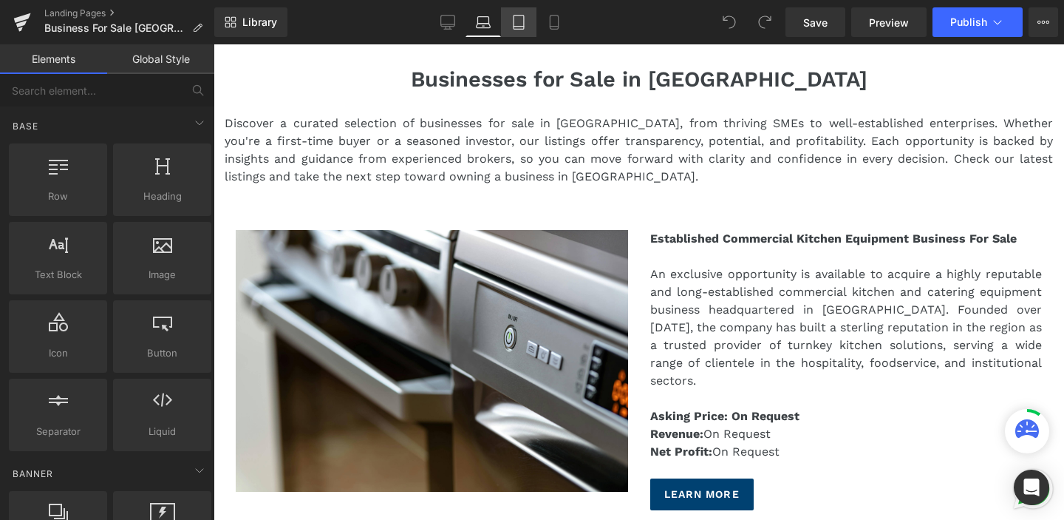
click at [517, 27] on icon at bounding box center [518, 22] width 15 height 15
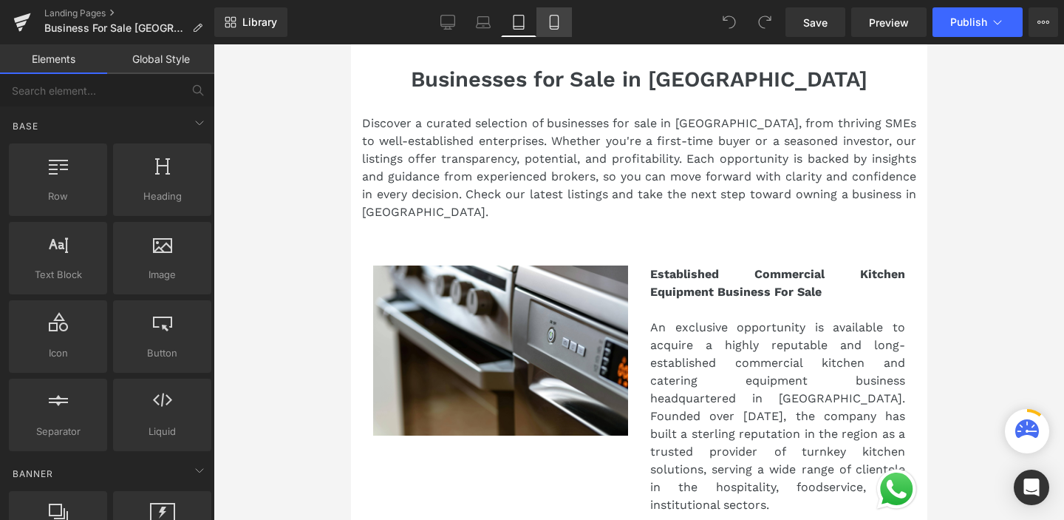
click at [547, 29] on icon at bounding box center [554, 22] width 15 height 15
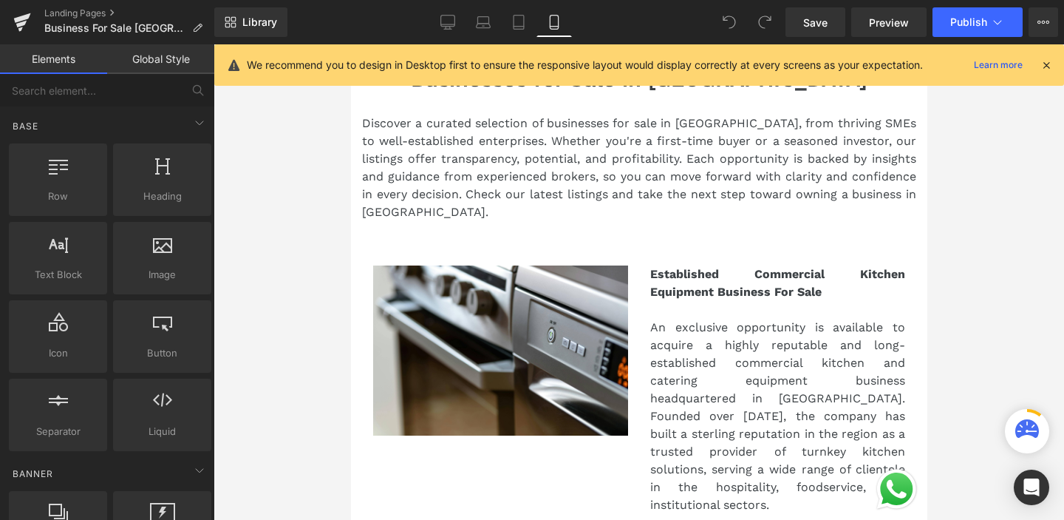
scroll to position [103, 0]
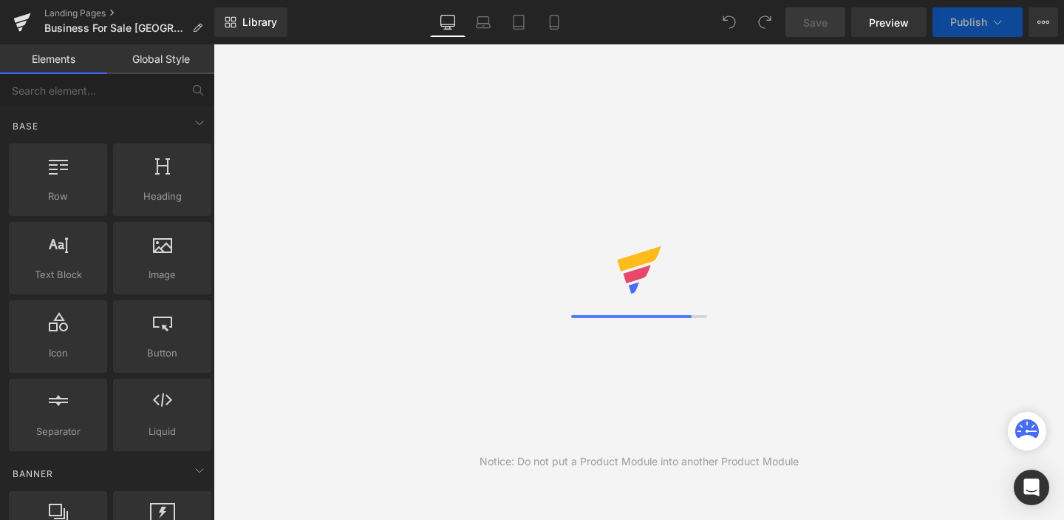
click at [54, 11] on link "Landing Pages" at bounding box center [129, 13] width 170 height 12
